Goal: Transaction & Acquisition: Purchase product/service

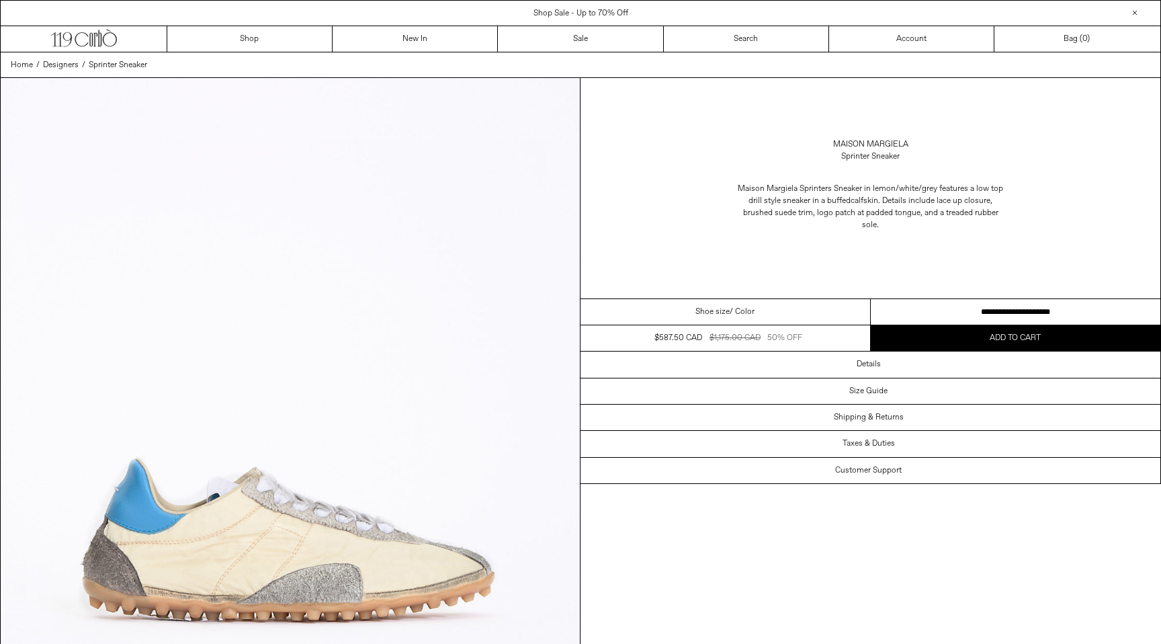
click at [673, 244] on div "Maison Margiela Sprinters Sneaker in lemon/white/grey features a low top drill …" at bounding box center [871, 206] width 580 height 75
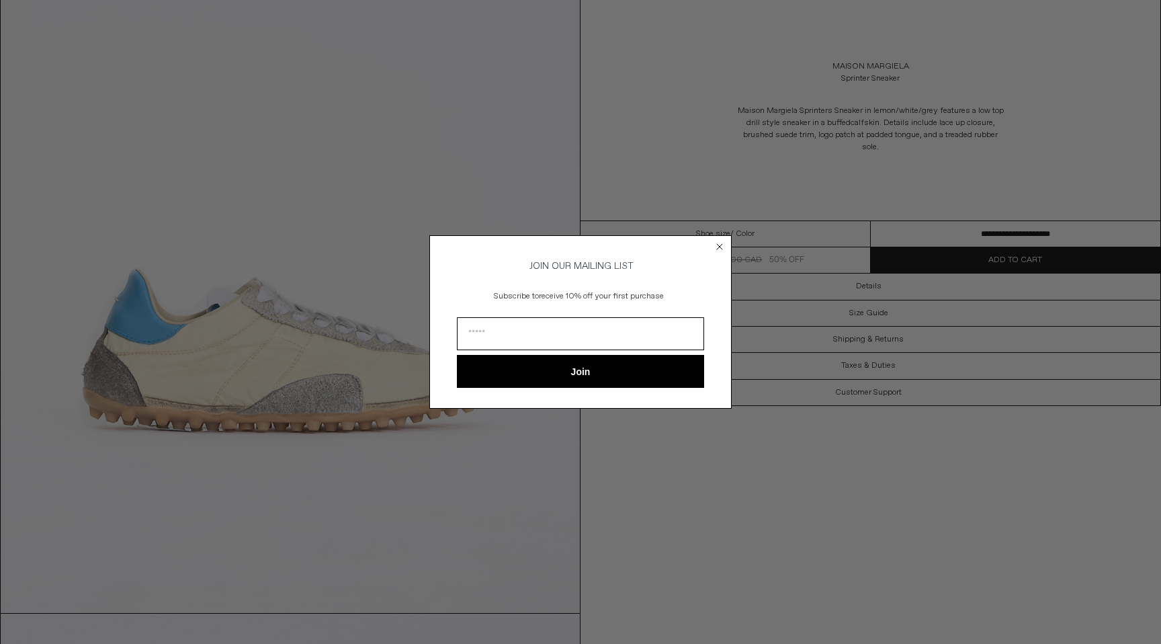
click at [719, 240] on circle "Close dialog" at bounding box center [720, 246] width 13 height 13
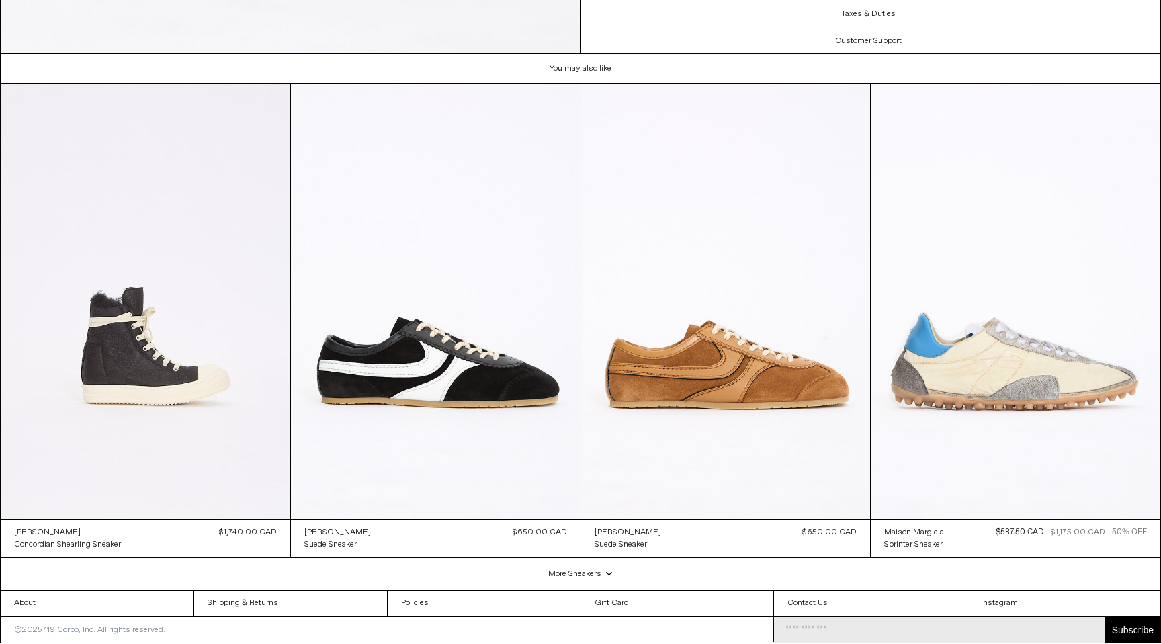
scroll to position [4385, 0]
click at [1013, 364] on at bounding box center [1016, 301] width 290 height 434
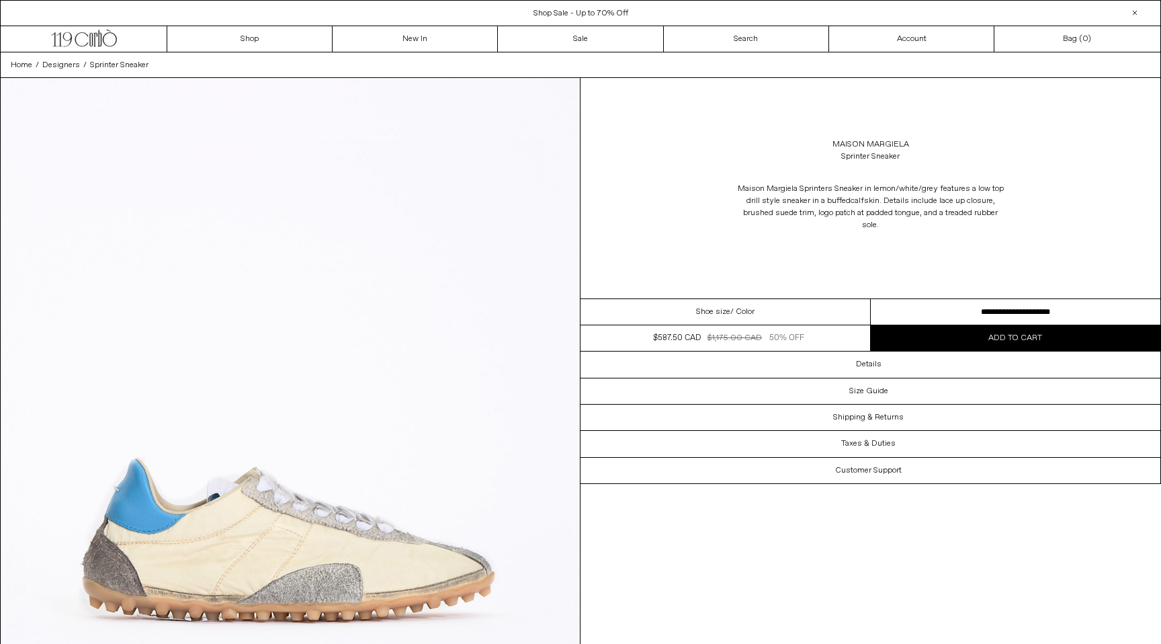
click at [788, 306] on div "Shoe size / Color" at bounding box center [726, 312] width 290 height 26
click at [777, 313] on div "Shoe size / Color" at bounding box center [726, 312] width 290 height 26
click at [742, 313] on span "/ Color" at bounding box center [742, 312] width 24 height 12
click at [704, 313] on span "Shoe size" at bounding box center [713, 312] width 34 height 12
click at [966, 301] on select "**********" at bounding box center [1016, 312] width 290 height 26
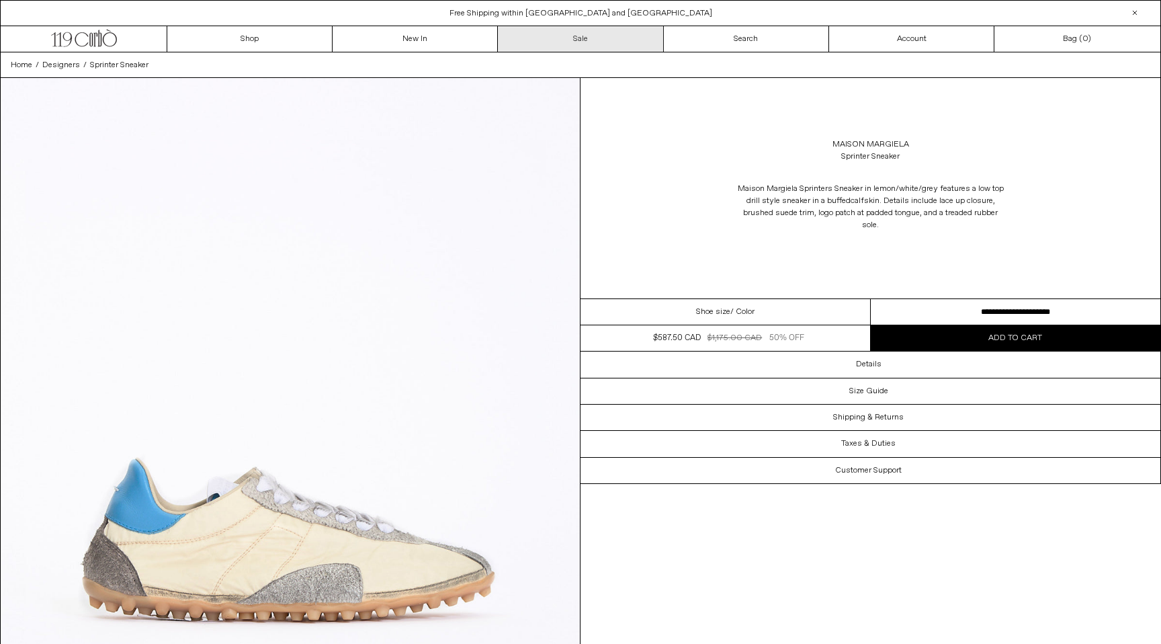
click at [576, 44] on link "Sale" at bounding box center [580, 39] width 165 height 26
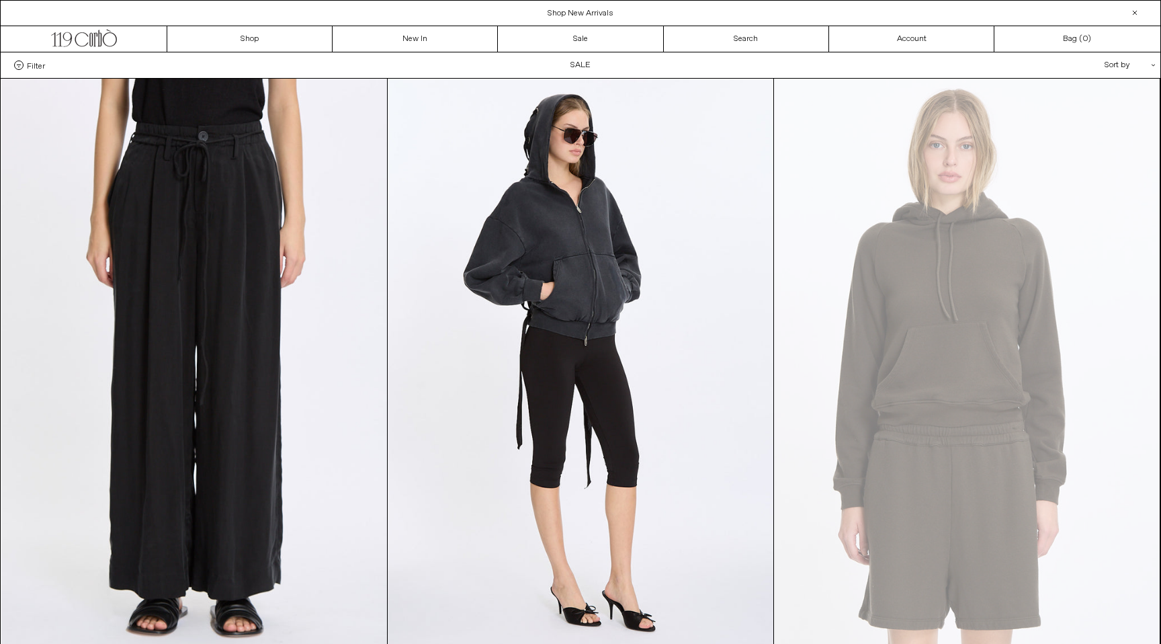
click at [16, 64] on span at bounding box center [18, 64] width 9 height 9
click at [0, 0] on select "**********" at bounding box center [0, 0] width 0 height 0
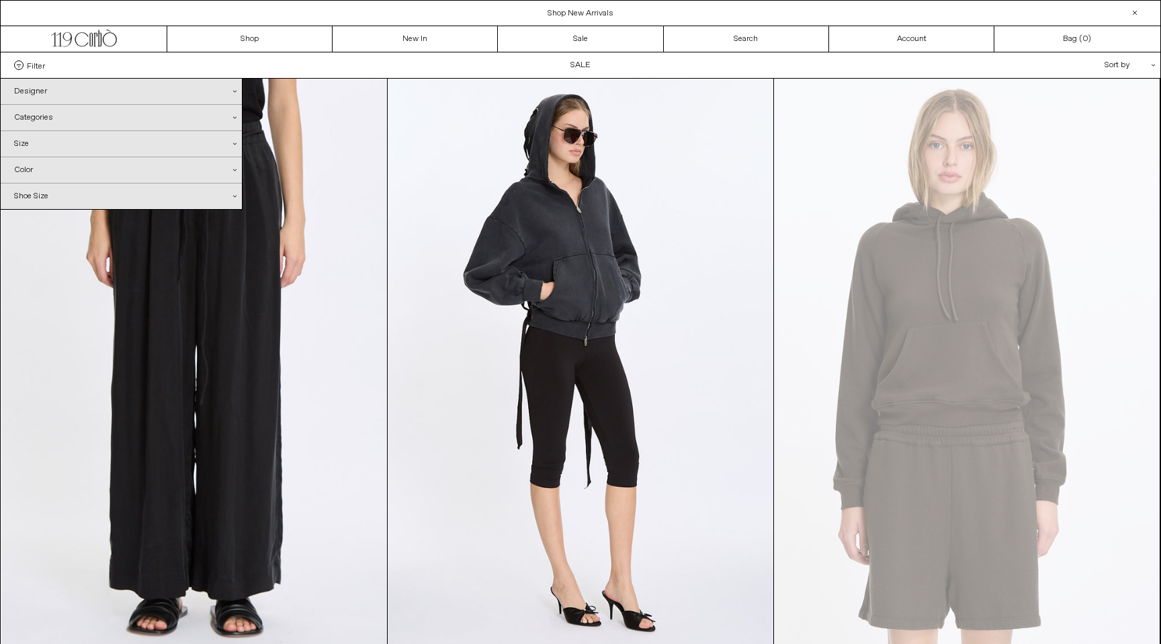
click at [36, 91] on div "Designer .cls-1{fill:#231f20}" at bounding box center [121, 92] width 241 height 26
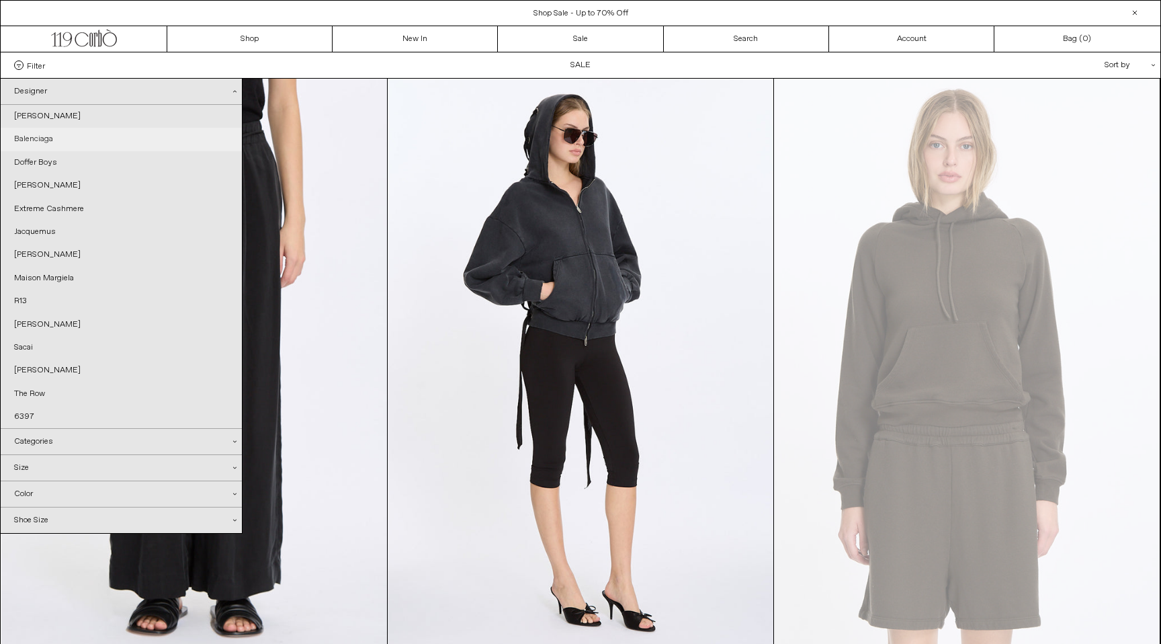
click at [52, 137] on link "Balenciaga" at bounding box center [121, 139] width 241 height 23
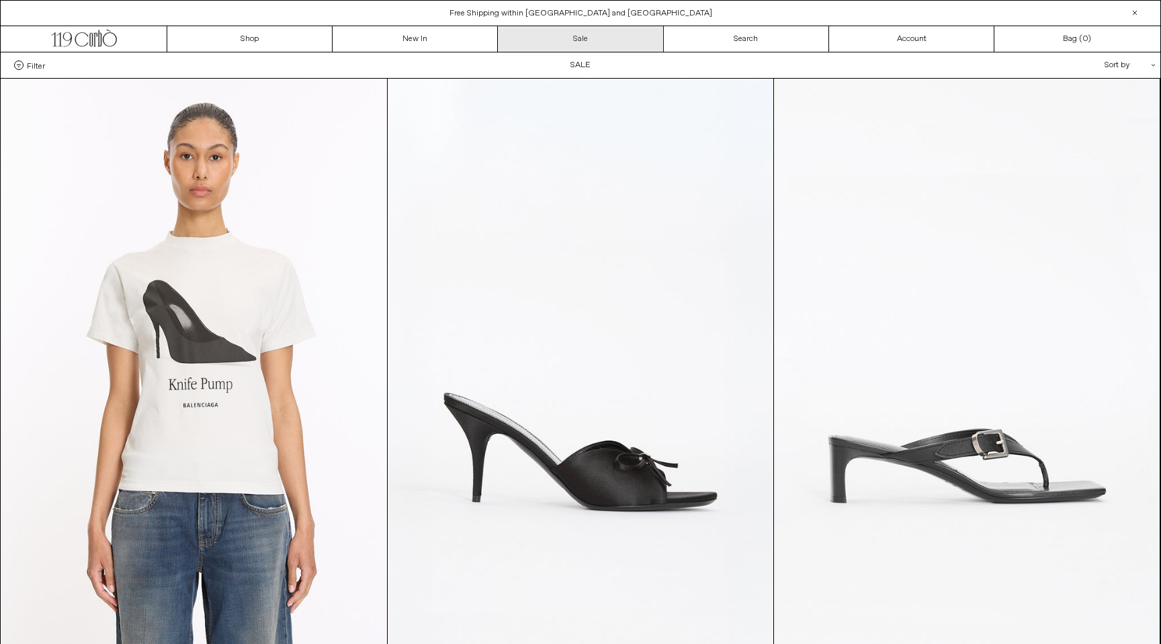
click at [585, 32] on link "Sale" at bounding box center [580, 39] width 165 height 26
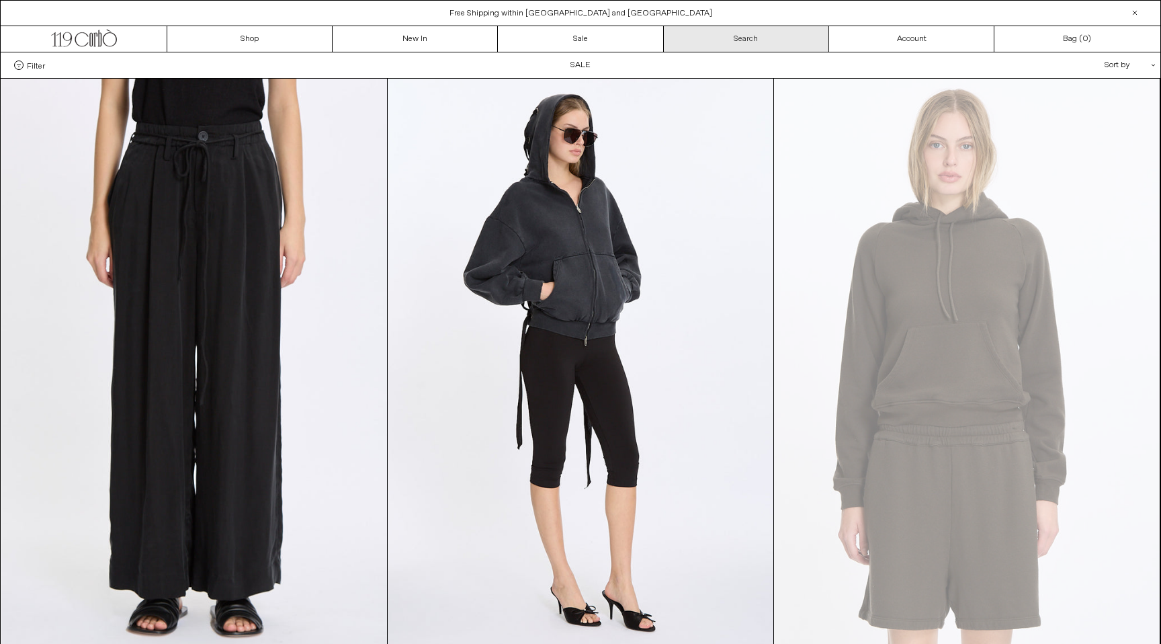
click at [751, 42] on link "Search" at bounding box center [746, 39] width 165 height 26
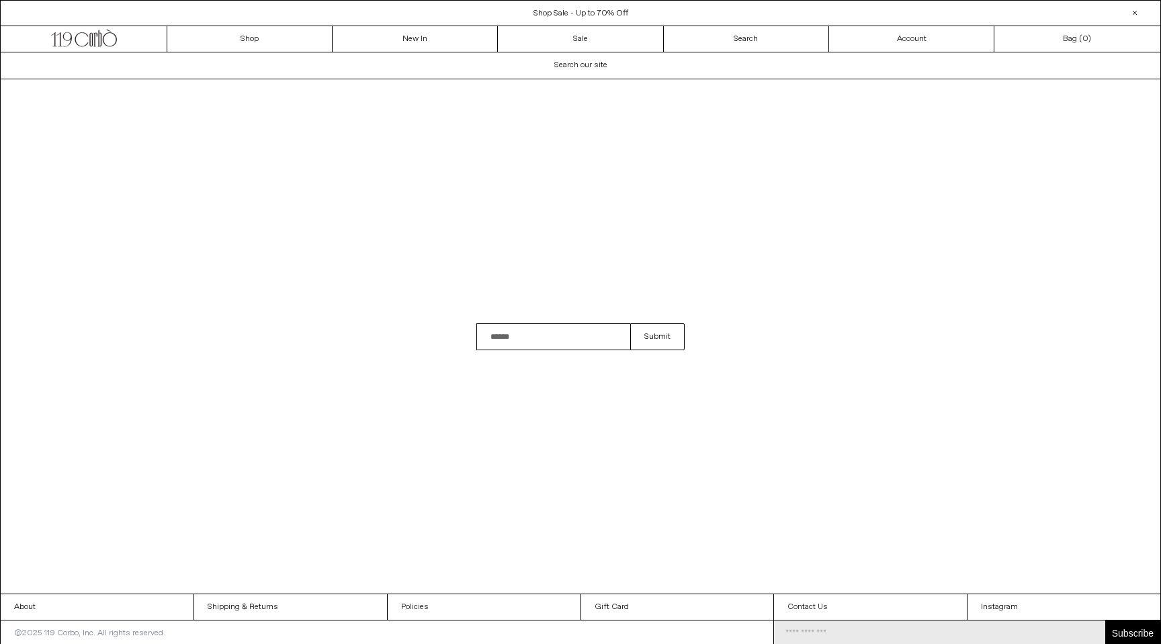
click at [522, 338] on input "Search" at bounding box center [553, 336] width 154 height 27
type input "**********"
click at [630, 323] on button "Submit" at bounding box center [657, 336] width 54 height 27
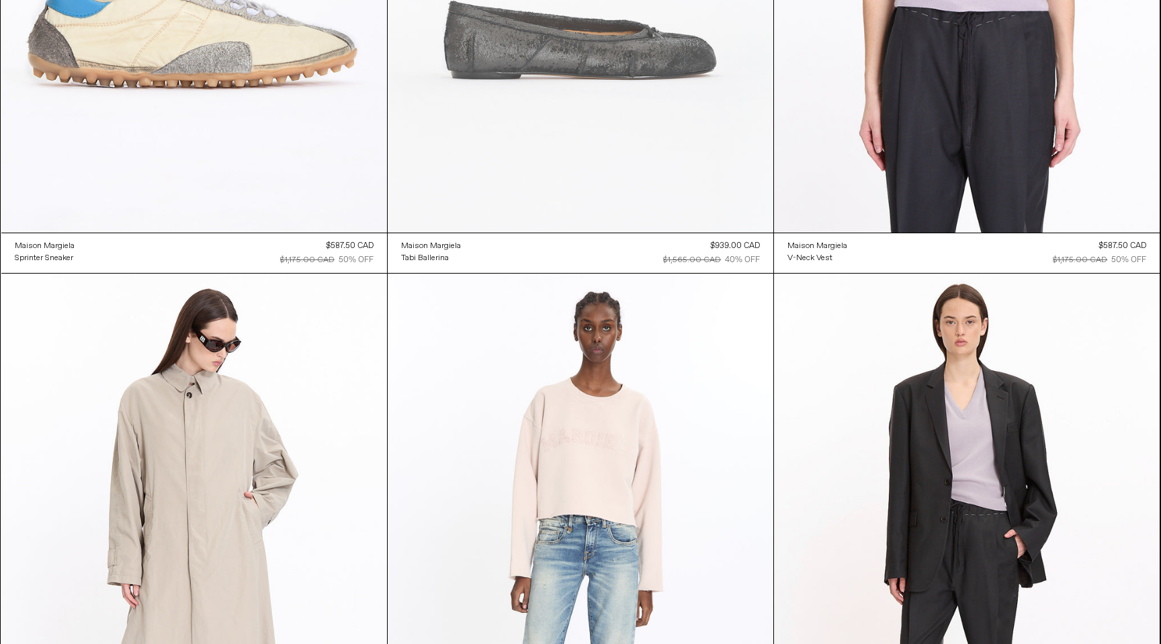
scroll to position [540, 0]
